Goal: Entertainment & Leisure: Consume media (video, audio)

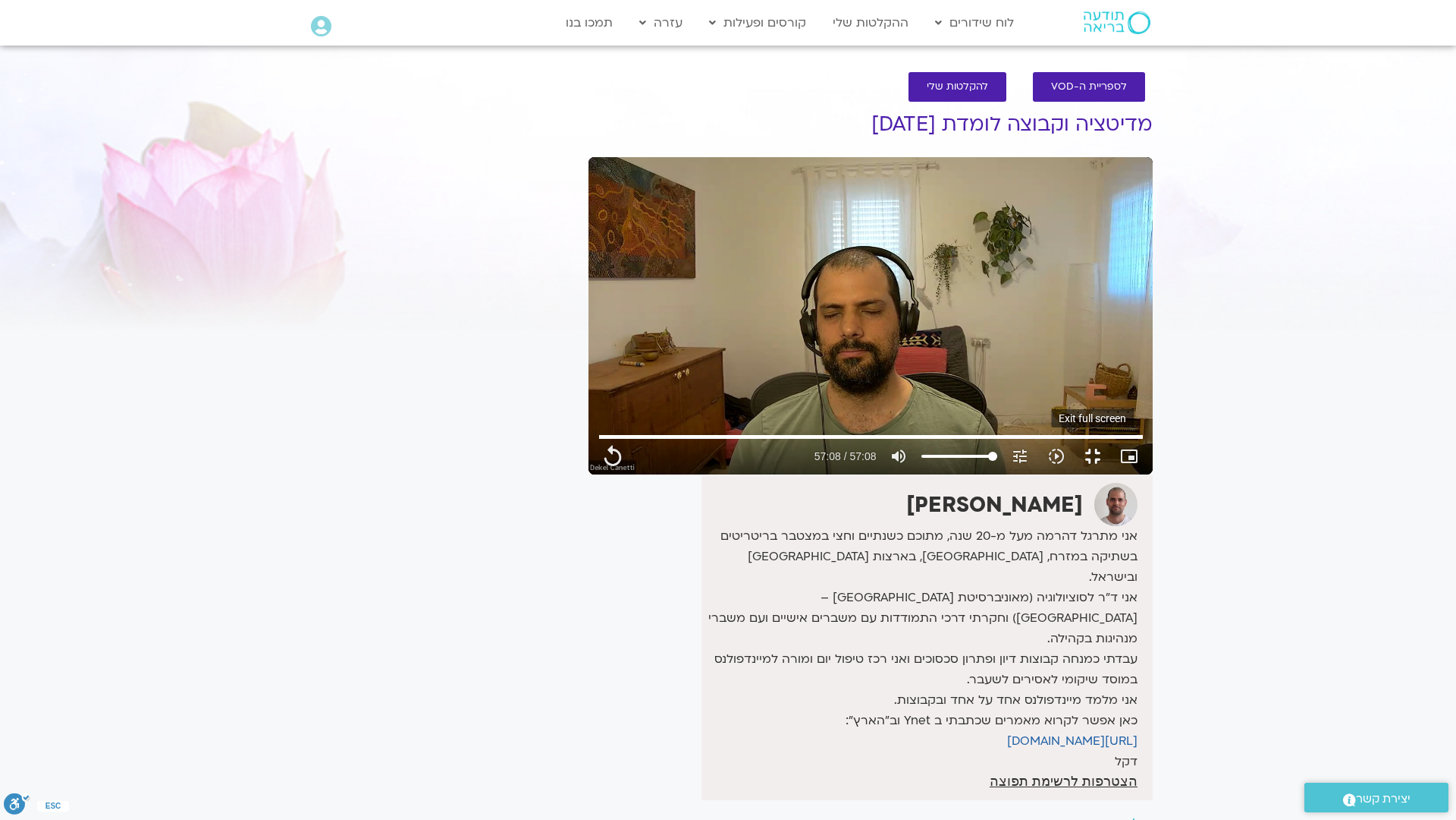
click at [1111, 474] on button "fullscreen_exit" at bounding box center [1092, 455] width 36 height 36
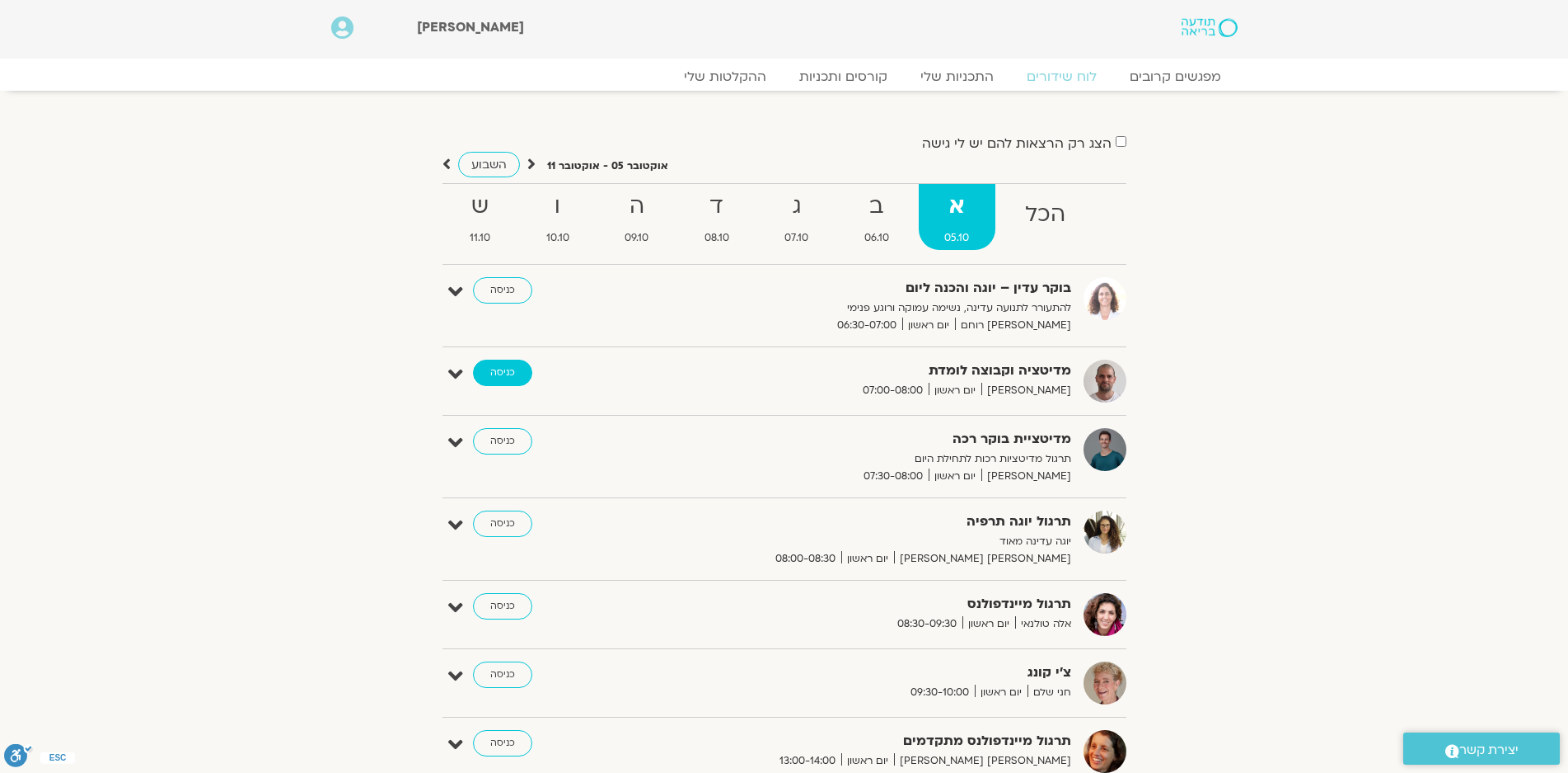
click at [490, 366] on link "כניסה" at bounding box center [502, 372] width 59 height 26
